Goal: Task Accomplishment & Management: Use online tool/utility

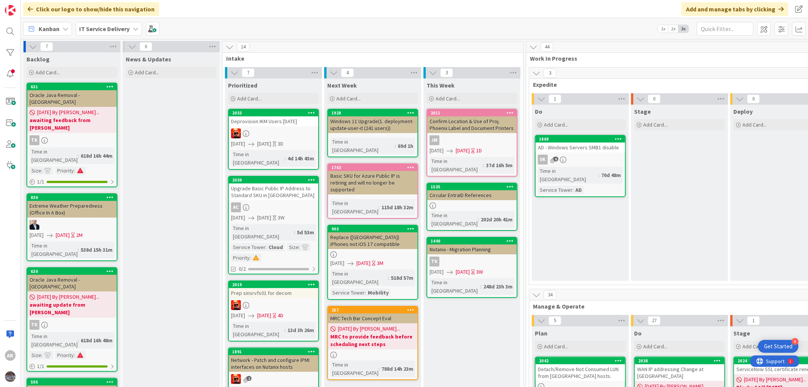
scroll to position [0, 137]
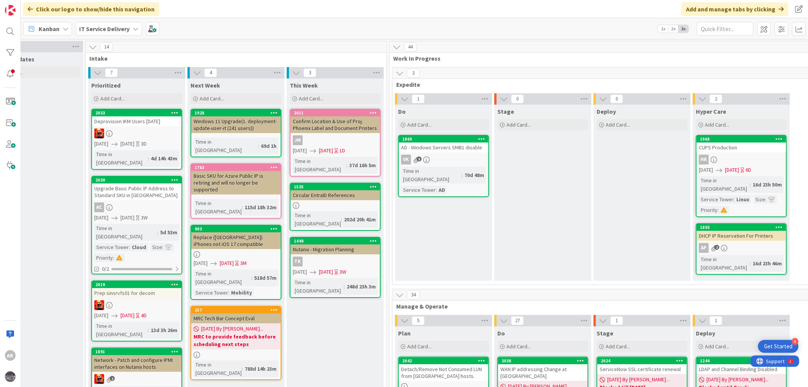
click at [112, 27] on b "IT Service Delivery" at bounding box center [104, 29] width 50 height 8
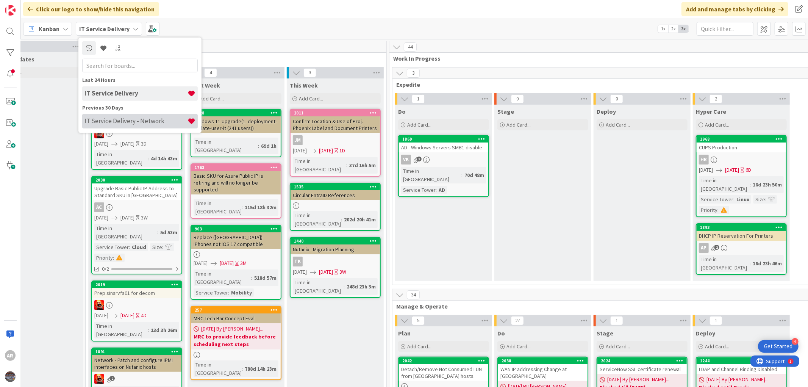
click at [119, 119] on h4 "IT Service Delivery - Network" at bounding box center [135, 121] width 103 height 8
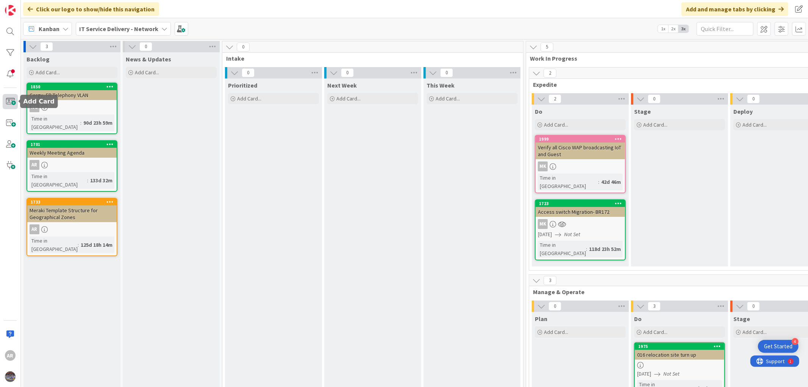
click at [10, 100] on span at bounding box center [10, 101] width 15 height 15
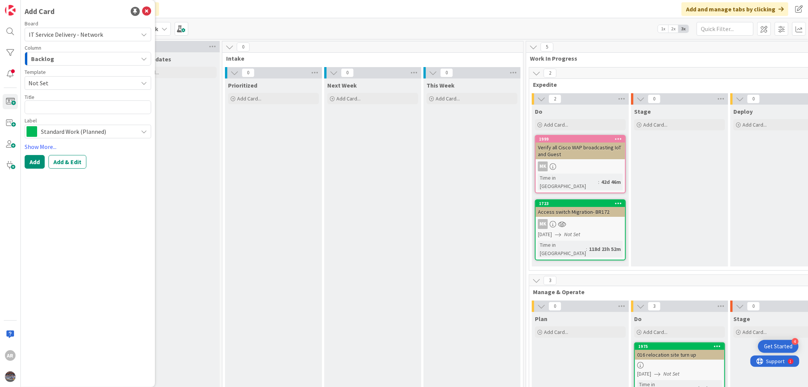
click at [45, 106] on textarea at bounding box center [88, 107] width 126 height 14
type textarea "x"
type textarea "N"
type textarea "x"
type textarea "NL"
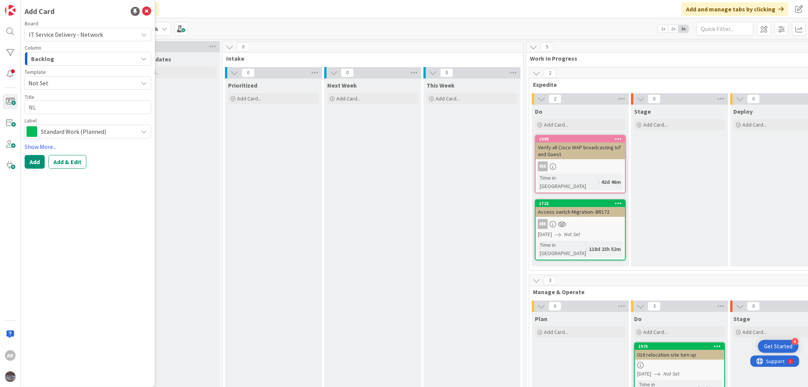
type textarea "x"
type textarea "NL_"
type textarea "x"
type textarea "NL_R"
type textarea "x"
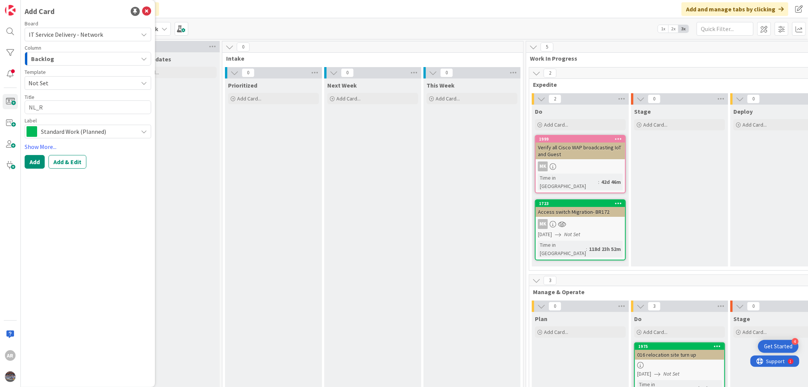
type textarea "NL_RD"
type textarea "x"
type textarea "NL_RDC"
type textarea "x"
type textarea "NL_RDC"
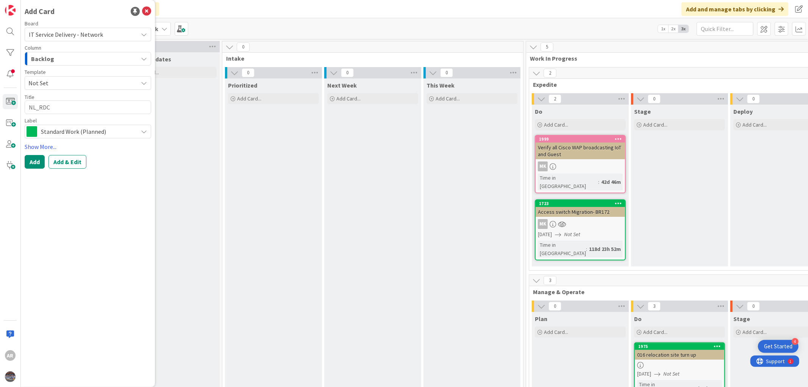
type textarea "x"
type textarea "NL_RDC d"
type textarea "x"
type textarea "NL_RDC do"
type textarea "x"
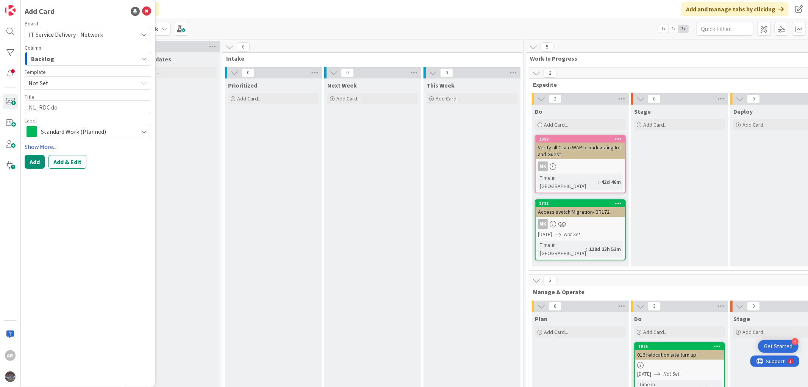
type textarea "NL_RDC doo"
type textarea "x"
type textarea "NL_RDC door"
type textarea "x"
type textarea "NL_RDC door"
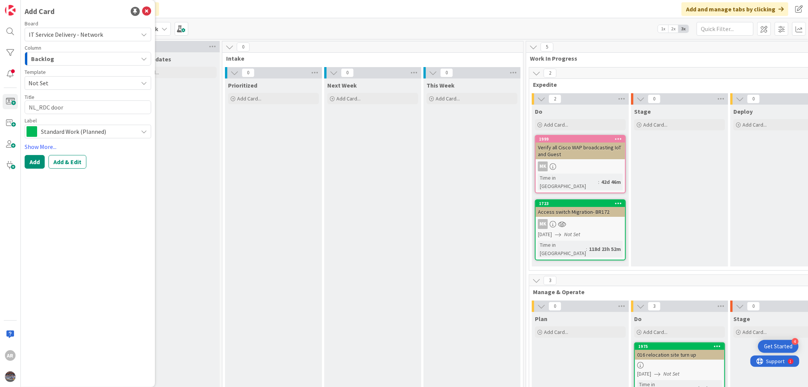
type textarea "x"
type textarea "NL_RDC door a"
type textarea "x"
type textarea "NL_RDC door ac"
type textarea "x"
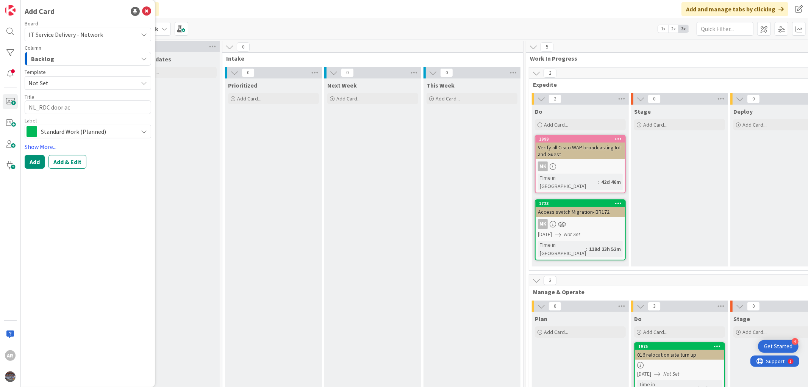
type textarea "NL_RDC door acc"
type textarea "x"
type textarea "NL_RDC door acce"
type textarea "x"
type textarea "NL_RDC door acces"
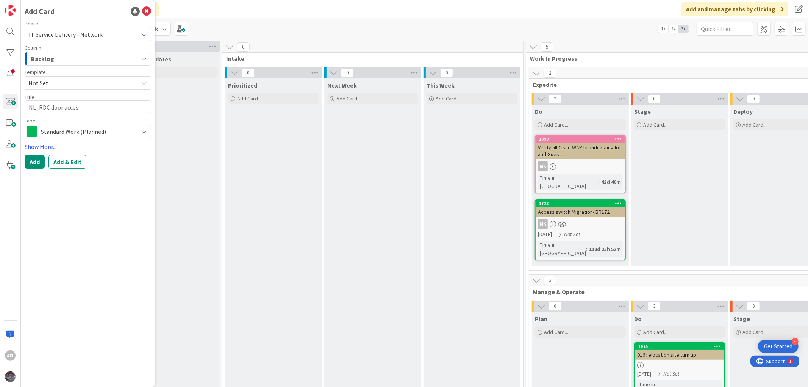
type textarea "x"
type textarea "NL_RDC door access"
type textarea "x"
type textarea "NL_RDC door access"
type textarea "x"
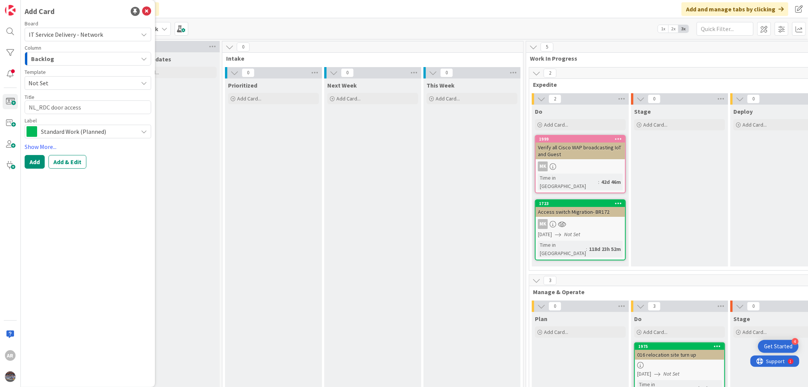
type textarea "NL_RDC door access c"
type textarea "x"
type textarea "NL_RDC door access co"
type textarea "x"
type textarea "NL_RDC door access con"
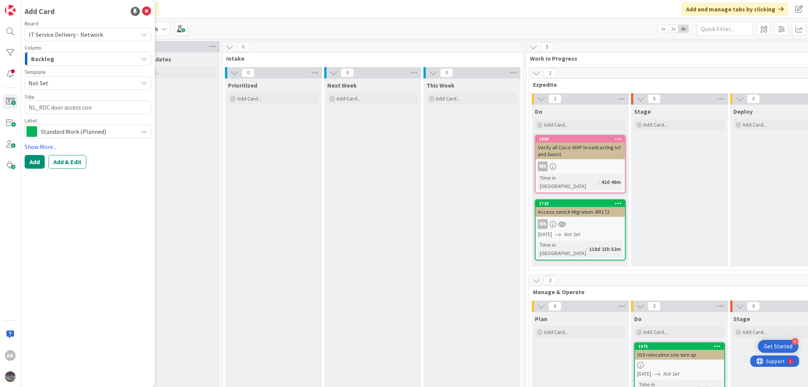
type textarea "x"
type textarea "NL_RDC door access cont"
type textarea "x"
type textarea "NL_RDC door access contr"
type textarea "x"
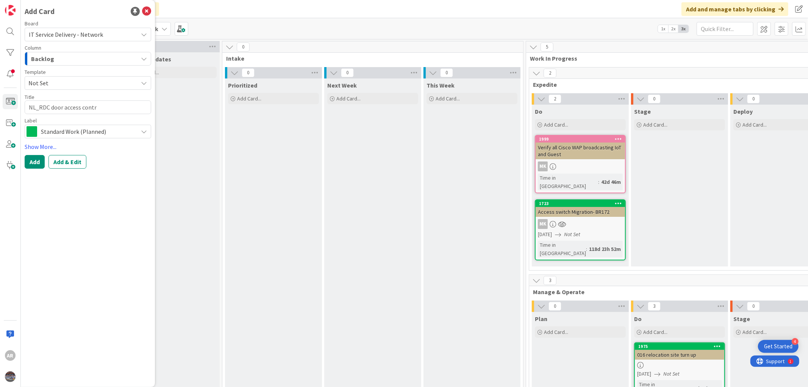
type textarea "NL_RDC door access contro"
type textarea "x"
type textarea "NL_RDC door access control"
type textarea "x"
type textarea "NL_RDC door access controll"
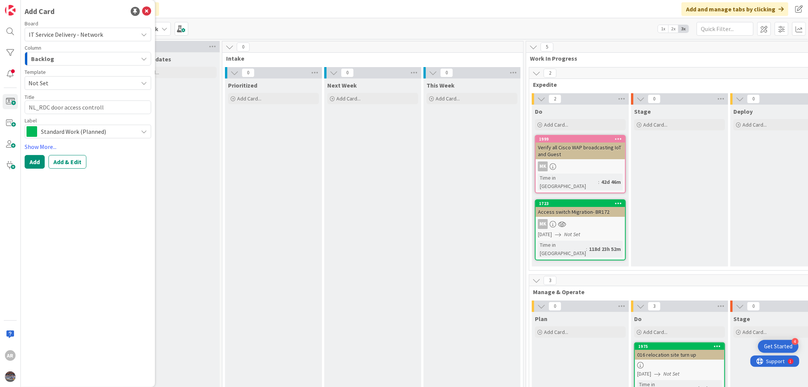
type textarea "x"
type textarea "NL_RDC door access controlle"
type textarea "x"
type textarea "NL_RDC door access controller"
type textarea "x"
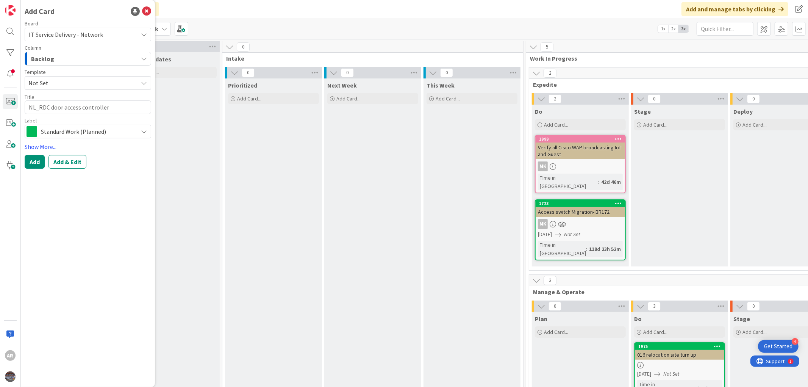
type textarea "NL_RDC door access controller."
type textarea "x"
type textarea "NL_RDC door access controller"
click at [67, 162] on button "Add & Edit" at bounding box center [67, 162] width 38 height 14
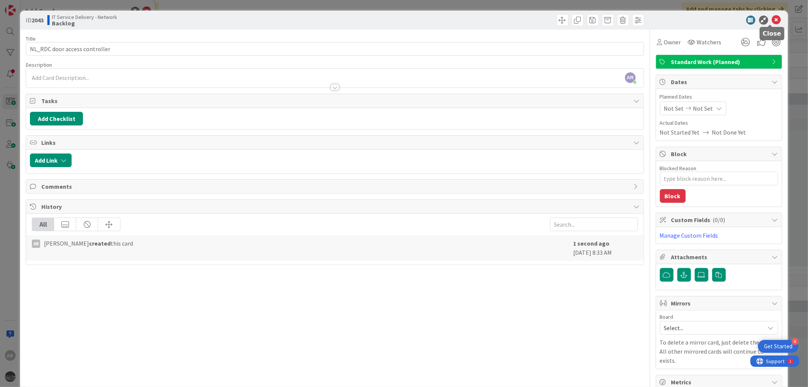
click at [772, 20] on icon at bounding box center [776, 20] width 9 height 9
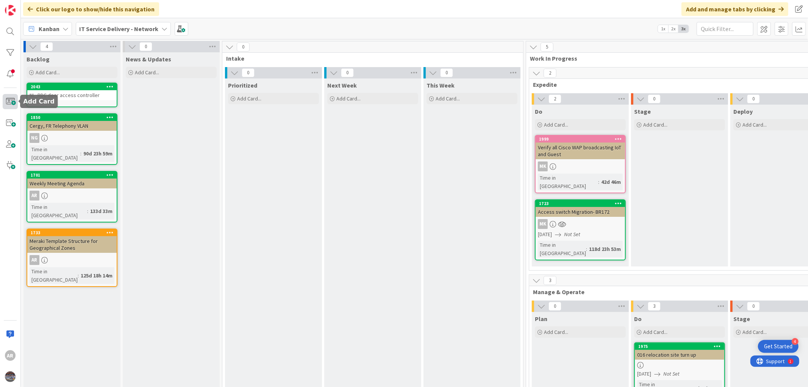
click at [8, 100] on span at bounding box center [10, 101] width 15 height 15
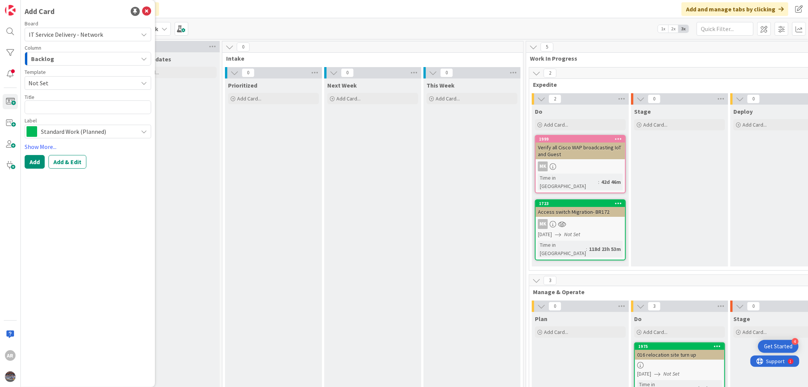
click at [44, 106] on textarea at bounding box center [88, 107] width 126 height 14
type textarea "x"
type textarea "R"
type textarea "x"
type textarea "Re"
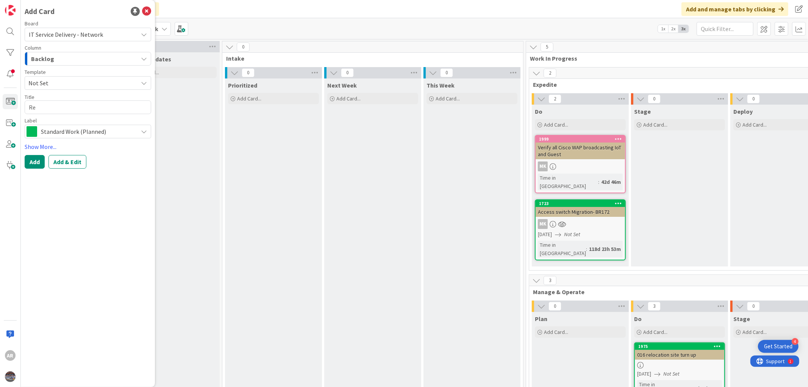
type textarea "x"
type textarea "Rem"
type textarea "x"
type textarea "Remo"
type textarea "x"
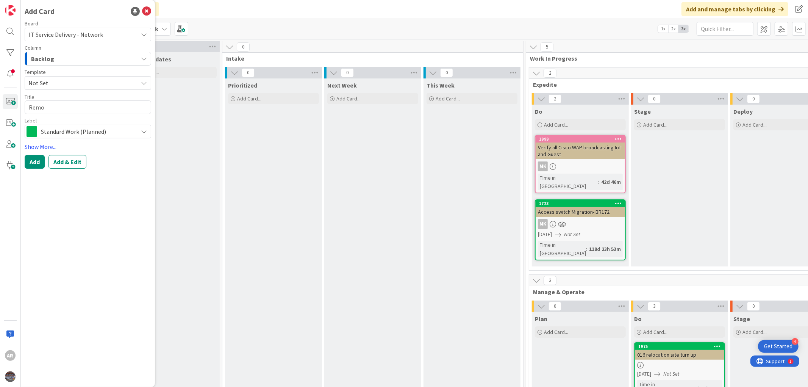
type textarea "Remov"
type textarea "x"
type textarea "Remove"
type textarea "x"
type textarea "Remove"
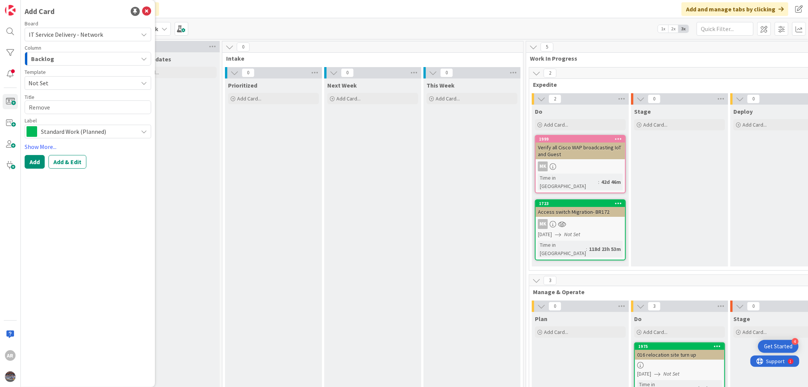
type textarea "x"
type textarea "Remove d"
type textarea "x"
type textarea "Remove de"
type textarea "x"
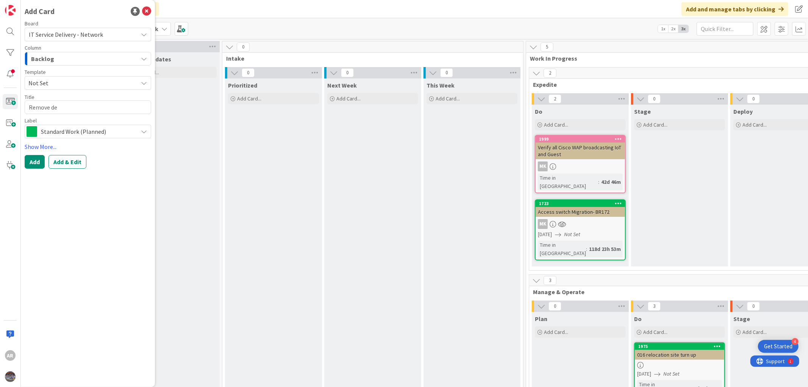
type textarea "Remove dec"
type textarea "x"
type textarea "Remove deco"
type textarea "x"
type textarea "Remove decom"
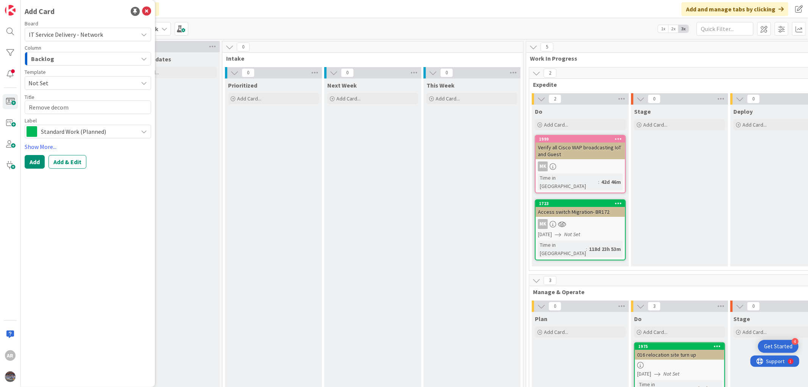
type textarea "x"
type textarea "Remove decomm"
type textarea "x"
type textarea "Remove decommi"
type textarea "x"
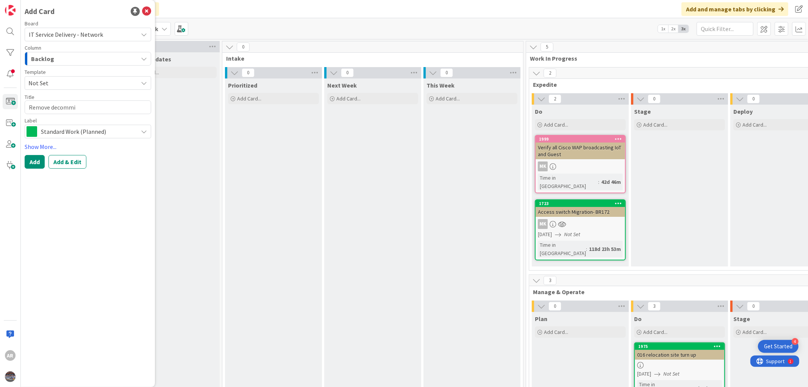
type textarea "Remove decommis"
type textarea "x"
type textarea "Remove decommiss"
type textarea "x"
type textarea "Remove decommissi"
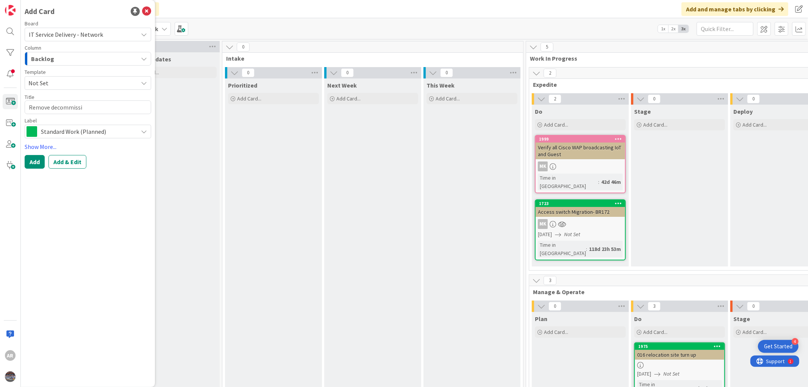
type textarea "x"
type textarea "Remove decommissio"
type textarea "x"
type textarea "Remove decommission"
type textarea "x"
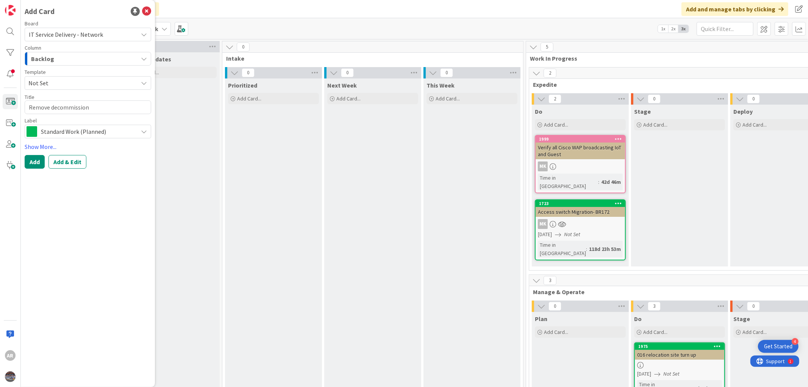
type textarea "Remove decommissione"
type textarea "x"
type textarea "Remove decommissioned"
type textarea "x"
type textarea "Remove decommissioned"
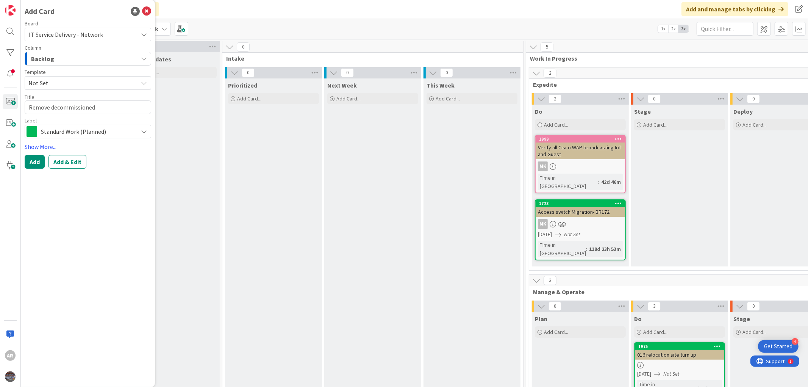
type textarea "x"
type textarea "Remove decommissioned b"
type textarea "x"
type textarea "Remove decommissioned br"
type textarea "x"
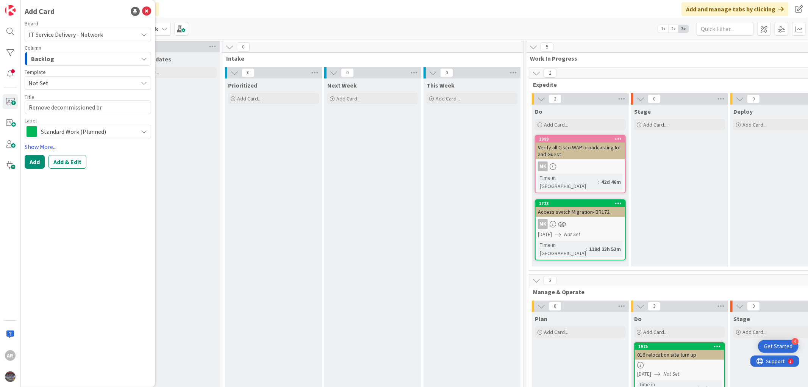
type textarea "Remove decommissioned bra"
type textarea "x"
type textarea "Remove decommissioned bran"
type textarea "x"
type textarea "Remove decommissioned branc"
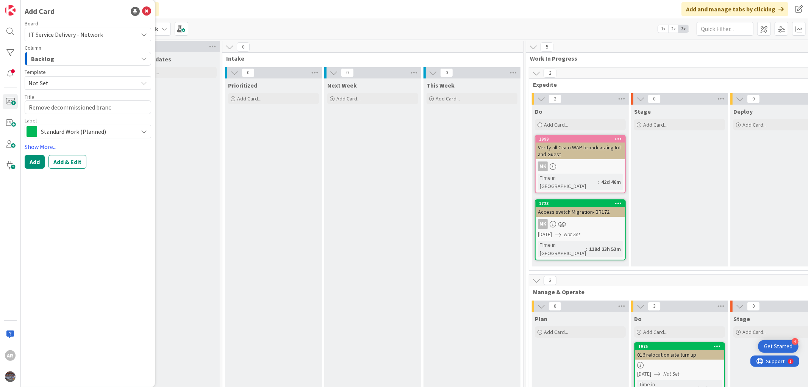
type textarea "x"
type textarea "Remove decommissioned branch"
type textarea "x"
type textarea "Remove decommissioned branche"
type textarea "x"
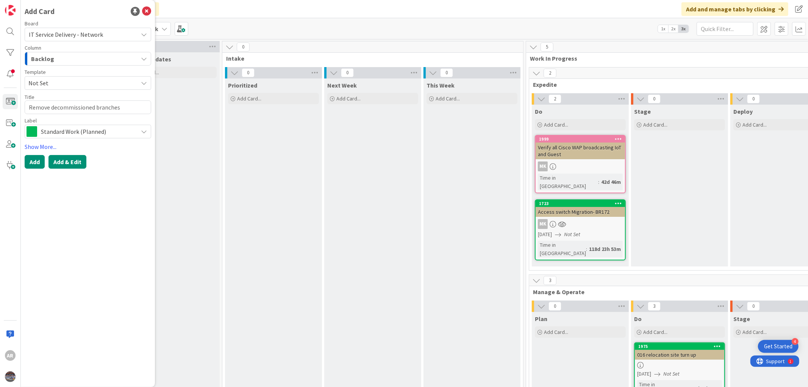
type textarea "Remove decommissioned branches"
click at [59, 164] on button "Add & Edit" at bounding box center [67, 162] width 38 height 14
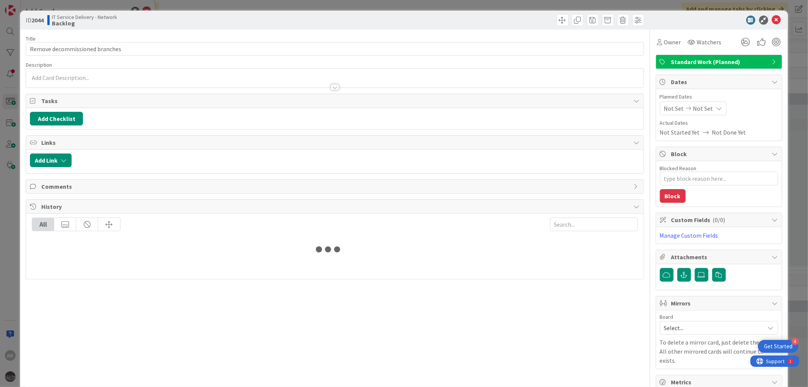
type textarea "x"
click at [51, 81] on div at bounding box center [334, 84] width 617 height 8
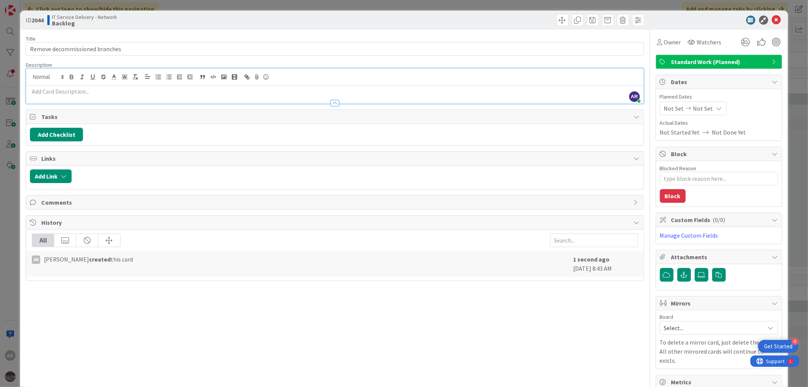
click at [57, 90] on p at bounding box center [334, 91] width 609 height 9
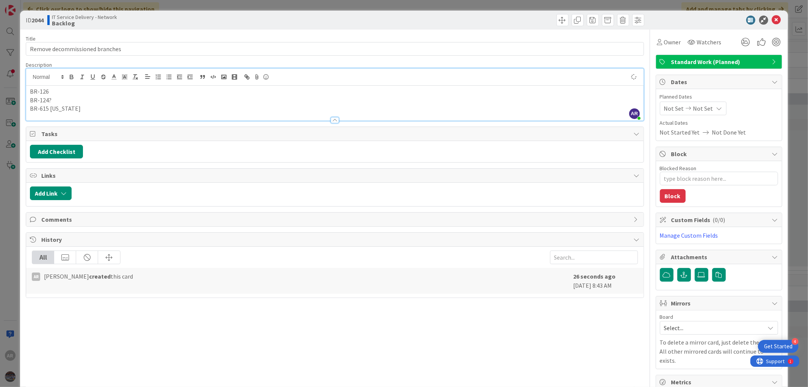
type textarea "x"
click at [772, 18] on icon at bounding box center [776, 20] width 9 height 9
